Goal: Task Accomplishment & Management: Use online tool/utility

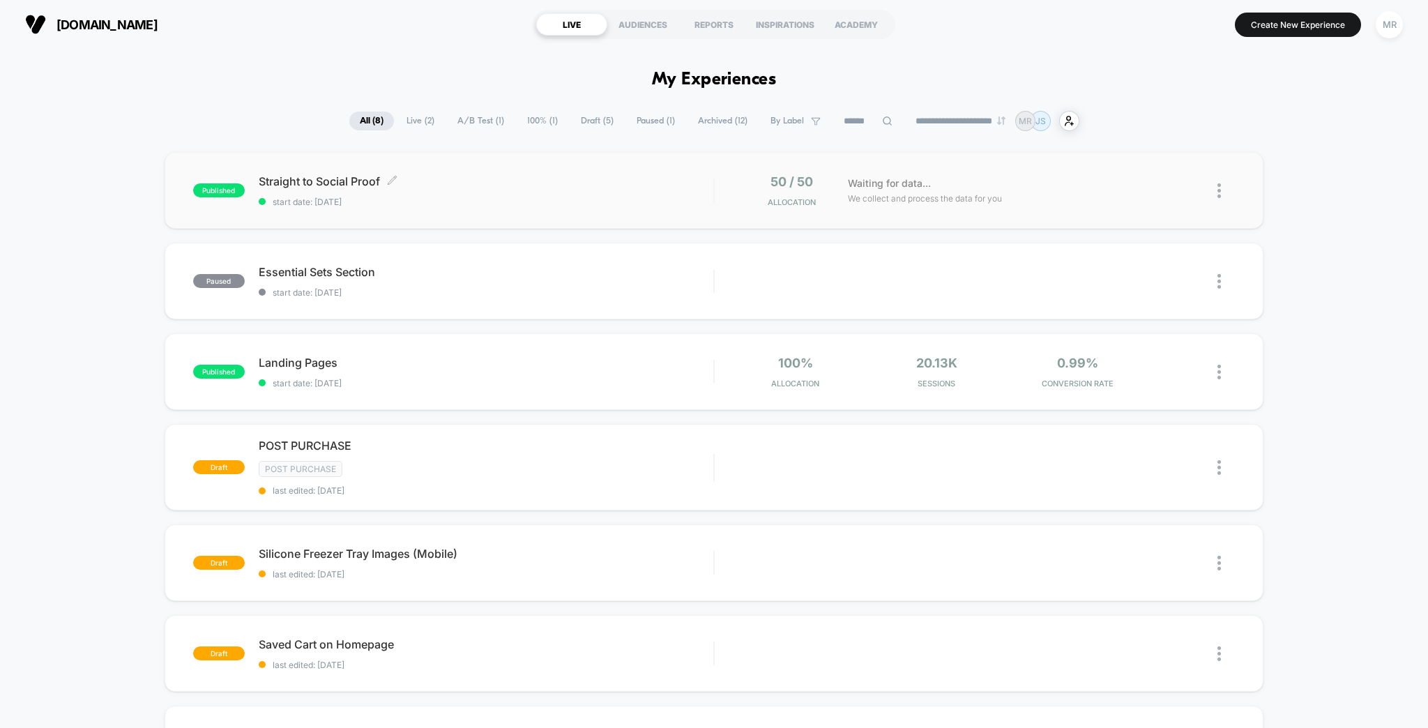
click at [323, 174] on span "Straight to Social Proof Click to edit experience details" at bounding box center [486, 181] width 455 height 14
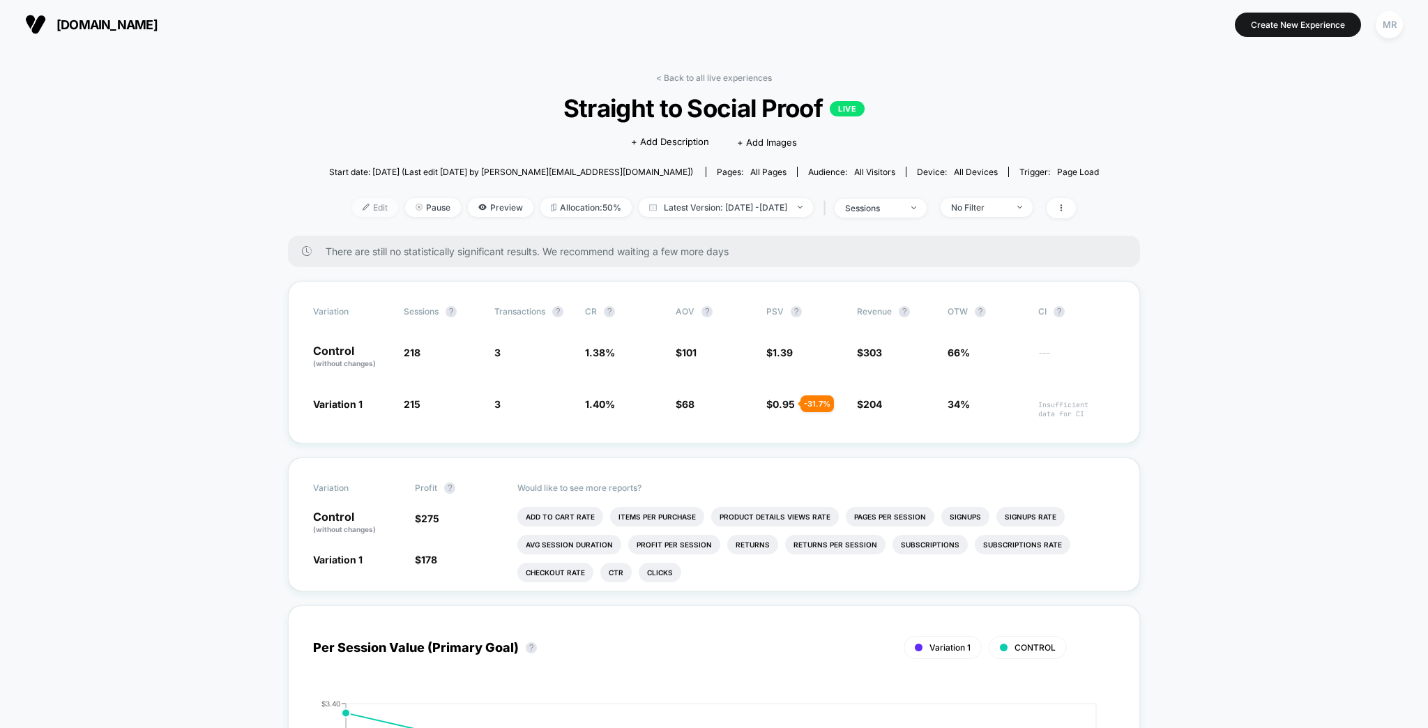
click at [388, 200] on span "Edit" at bounding box center [375, 207] width 46 height 19
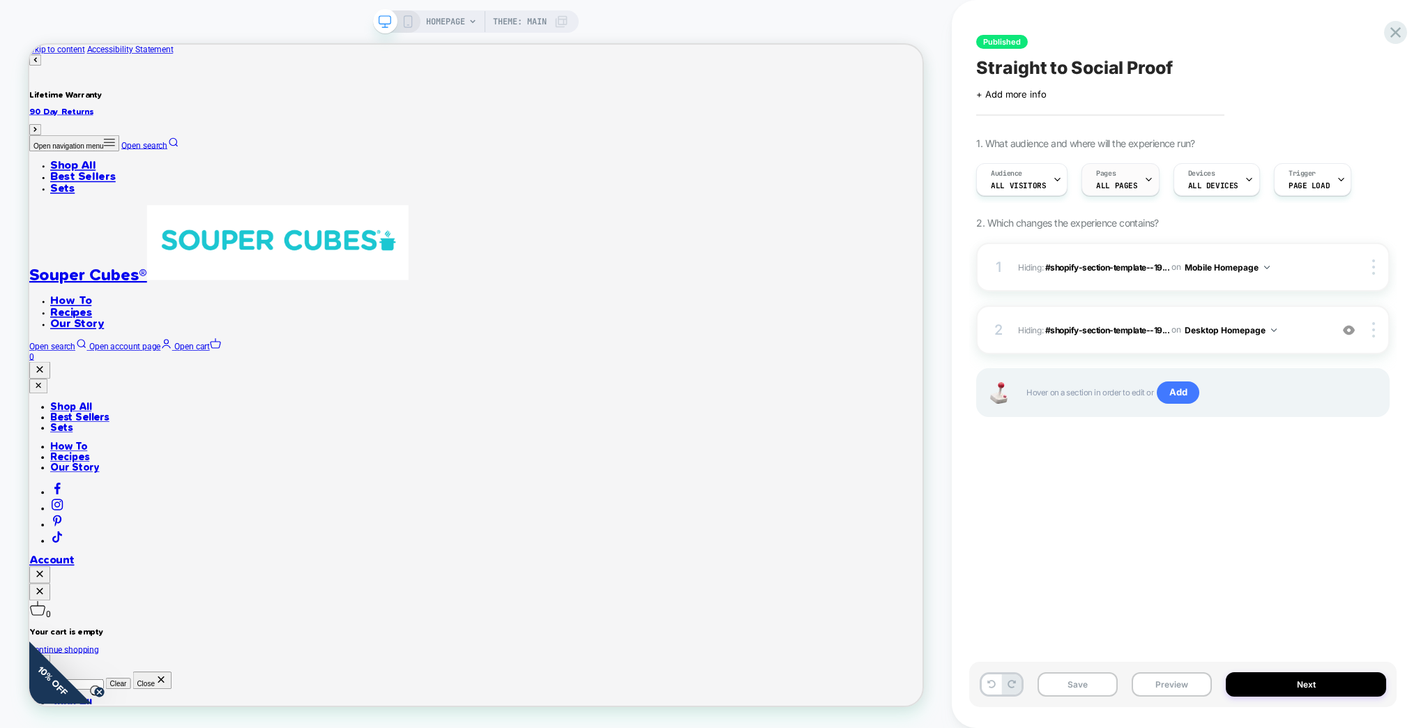
click at [1111, 181] on div "Pages ALL PAGES" at bounding box center [1116, 179] width 69 height 31
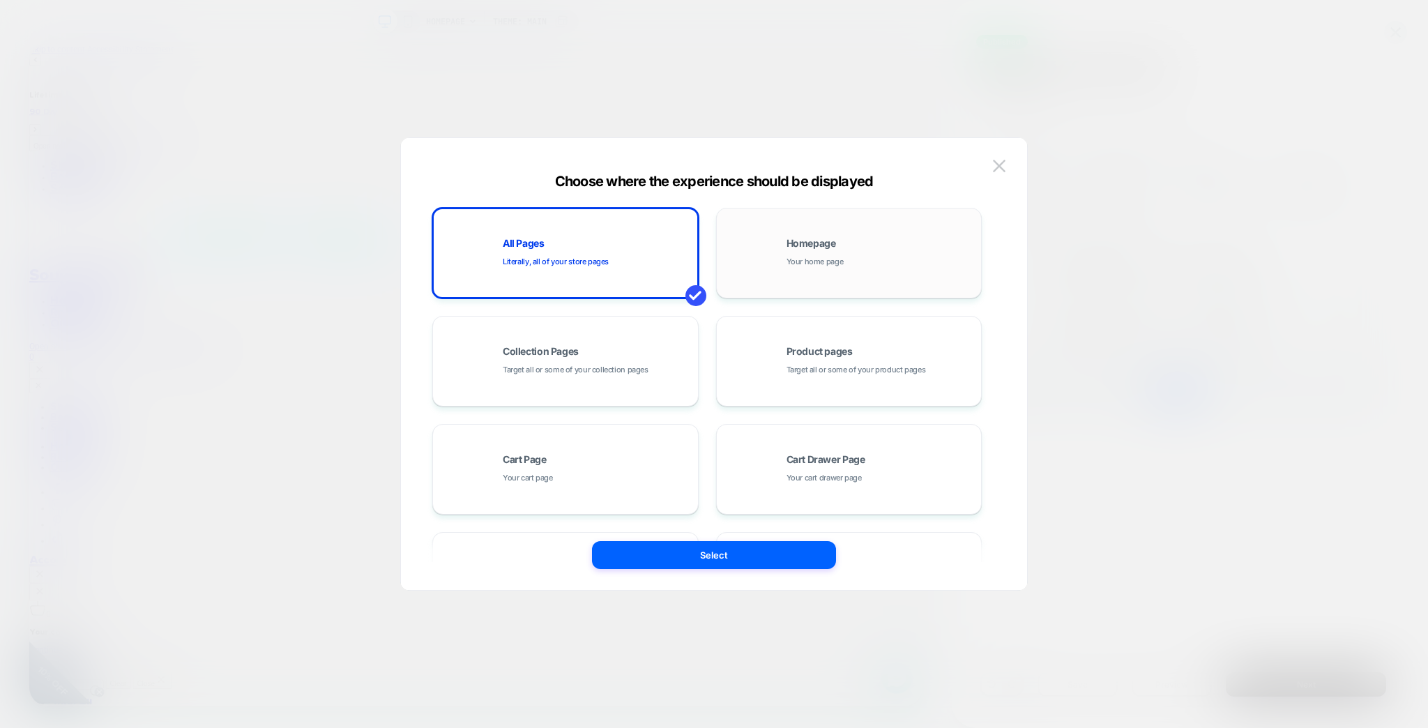
click at [809, 259] on span "Your home page" at bounding box center [814, 261] width 57 height 13
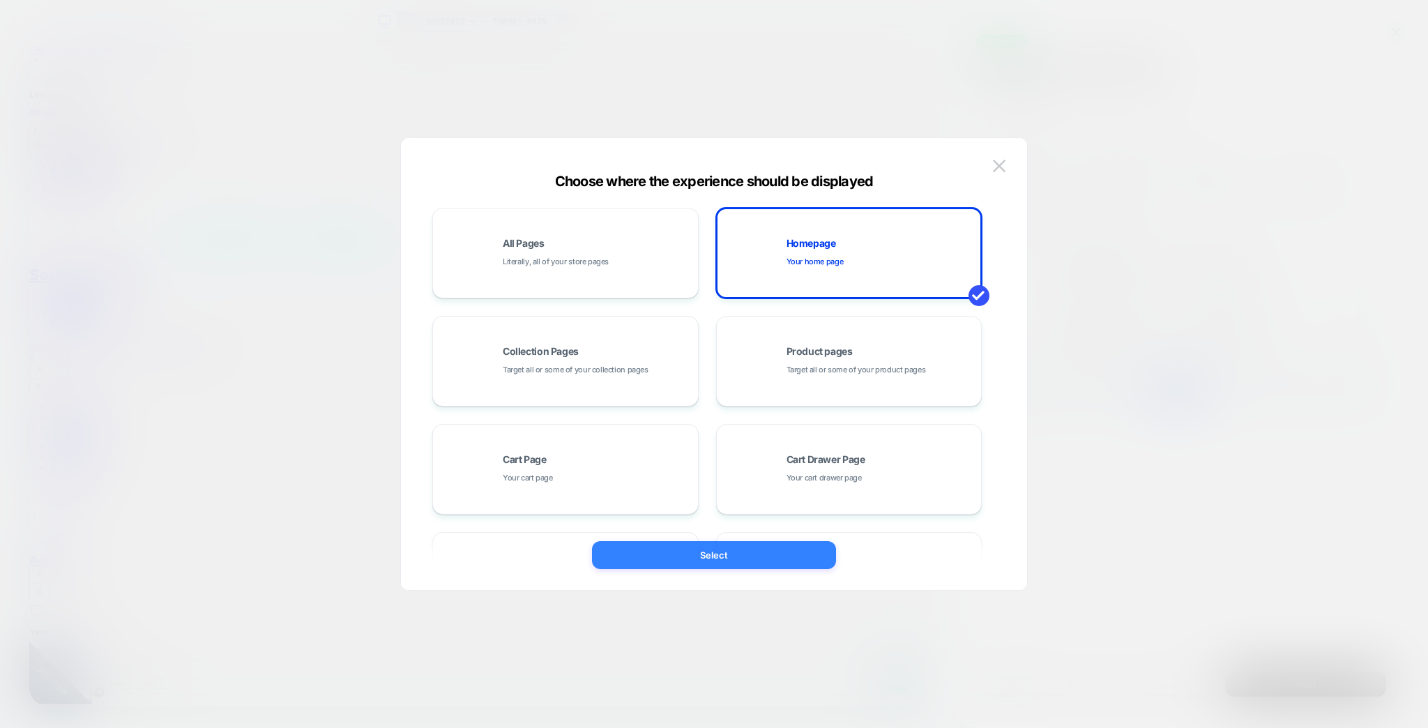
click at [801, 551] on button "Select" at bounding box center [714, 555] width 244 height 28
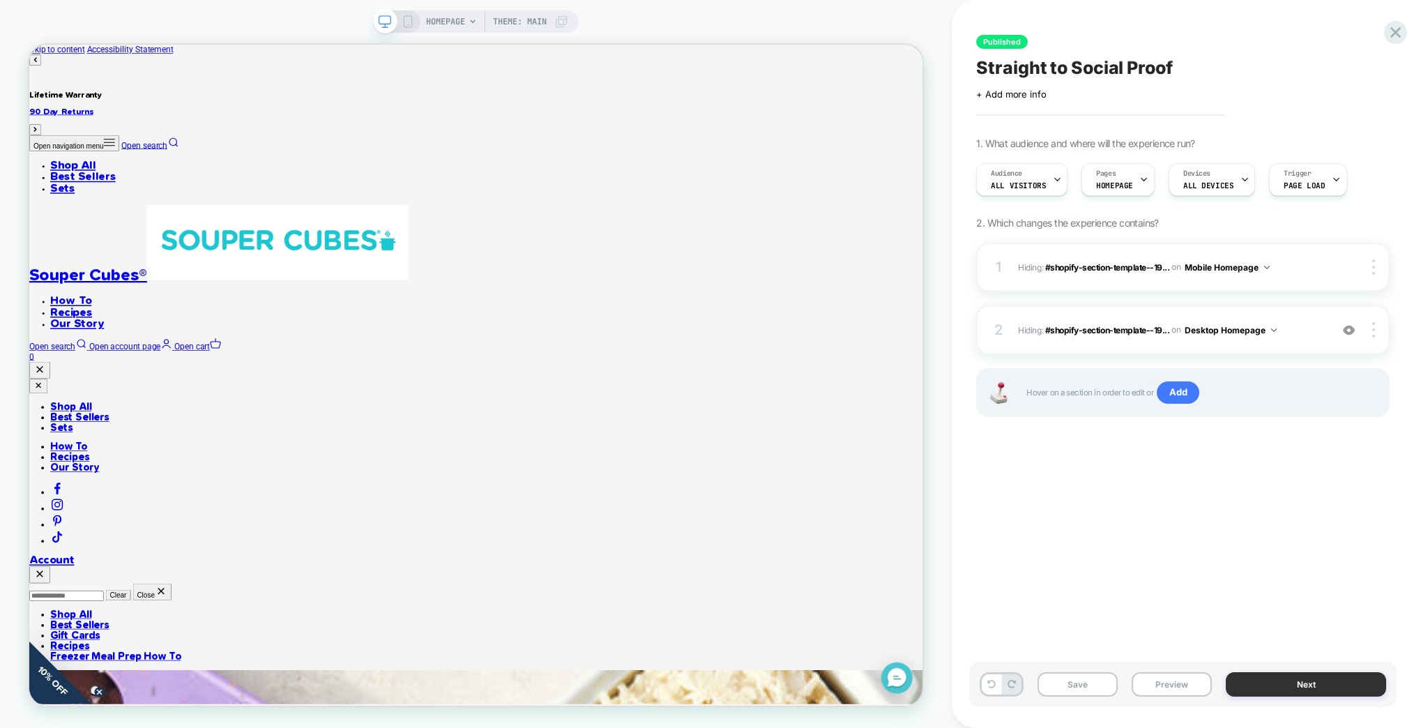
click at [1278, 685] on button "Next" at bounding box center [1306, 684] width 160 height 24
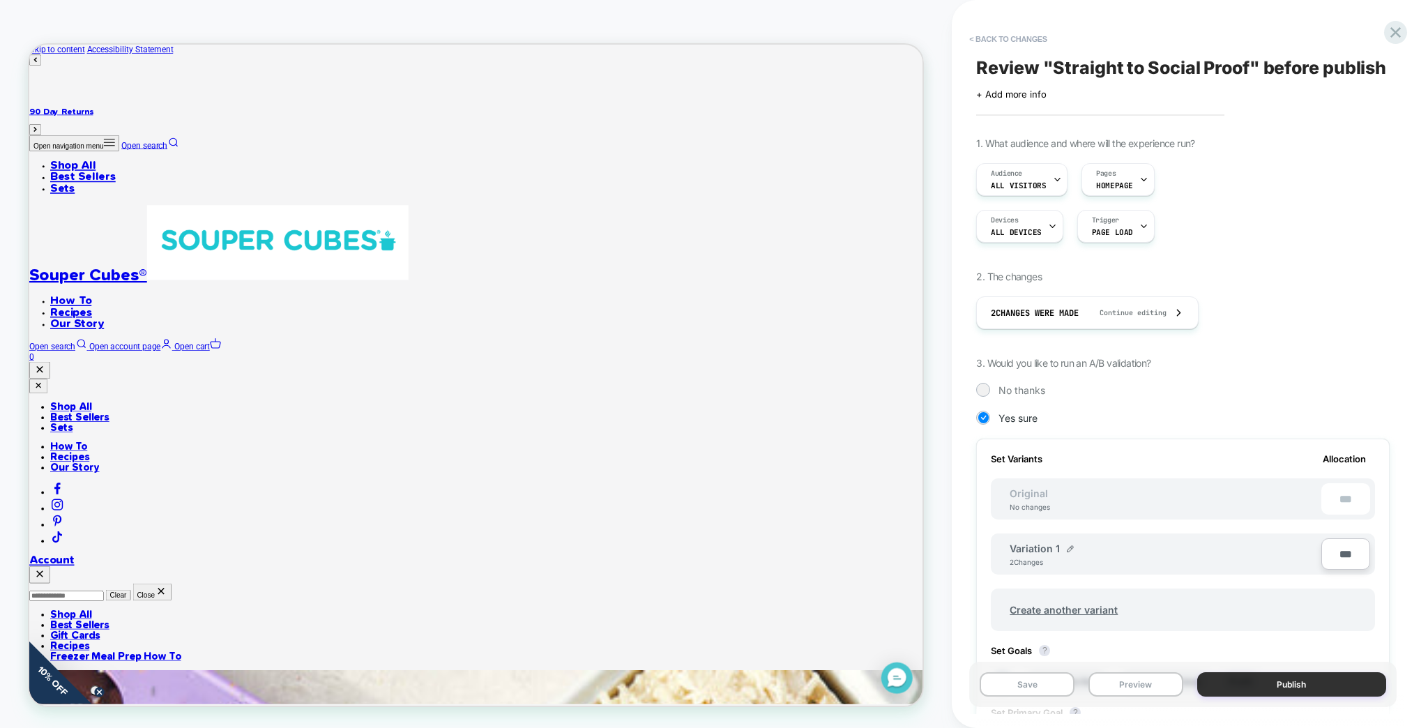
click at [1281, 690] on button "Publish" at bounding box center [1291, 684] width 189 height 24
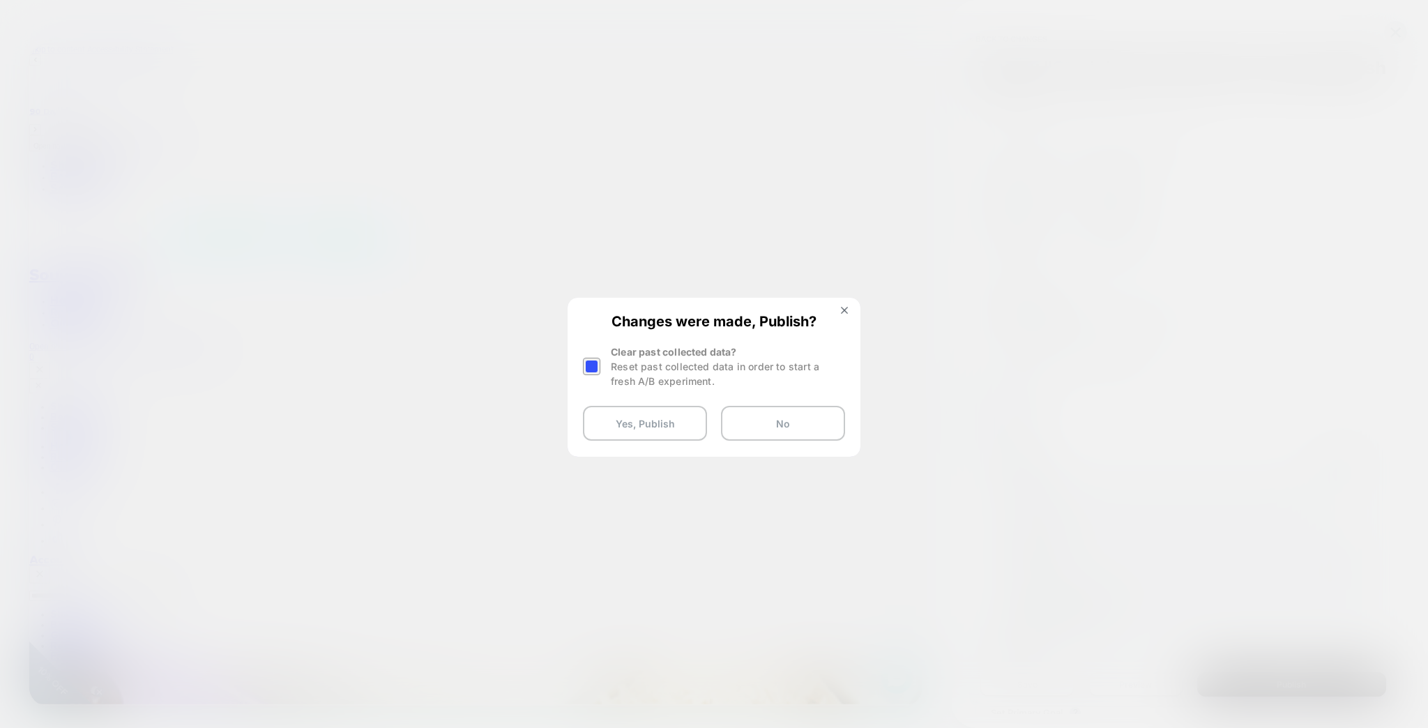
click at [592, 362] on div at bounding box center [591, 366] width 17 height 17
click at [657, 409] on button "Yes, Publish" at bounding box center [645, 423] width 124 height 35
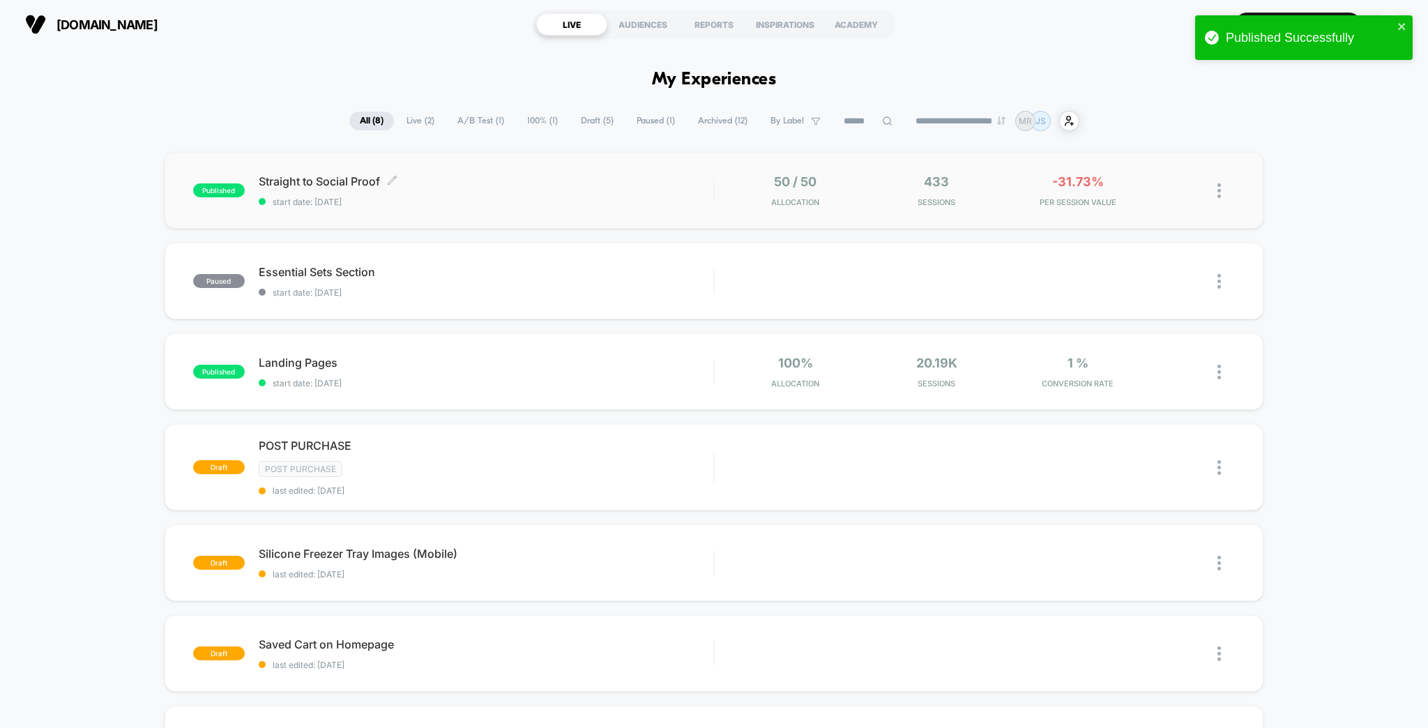
click at [441, 181] on div "Straight to Social Proof Click to edit experience details Click to edit experie…" at bounding box center [486, 190] width 455 height 33
